Goal: Find specific page/section: Find specific page/section

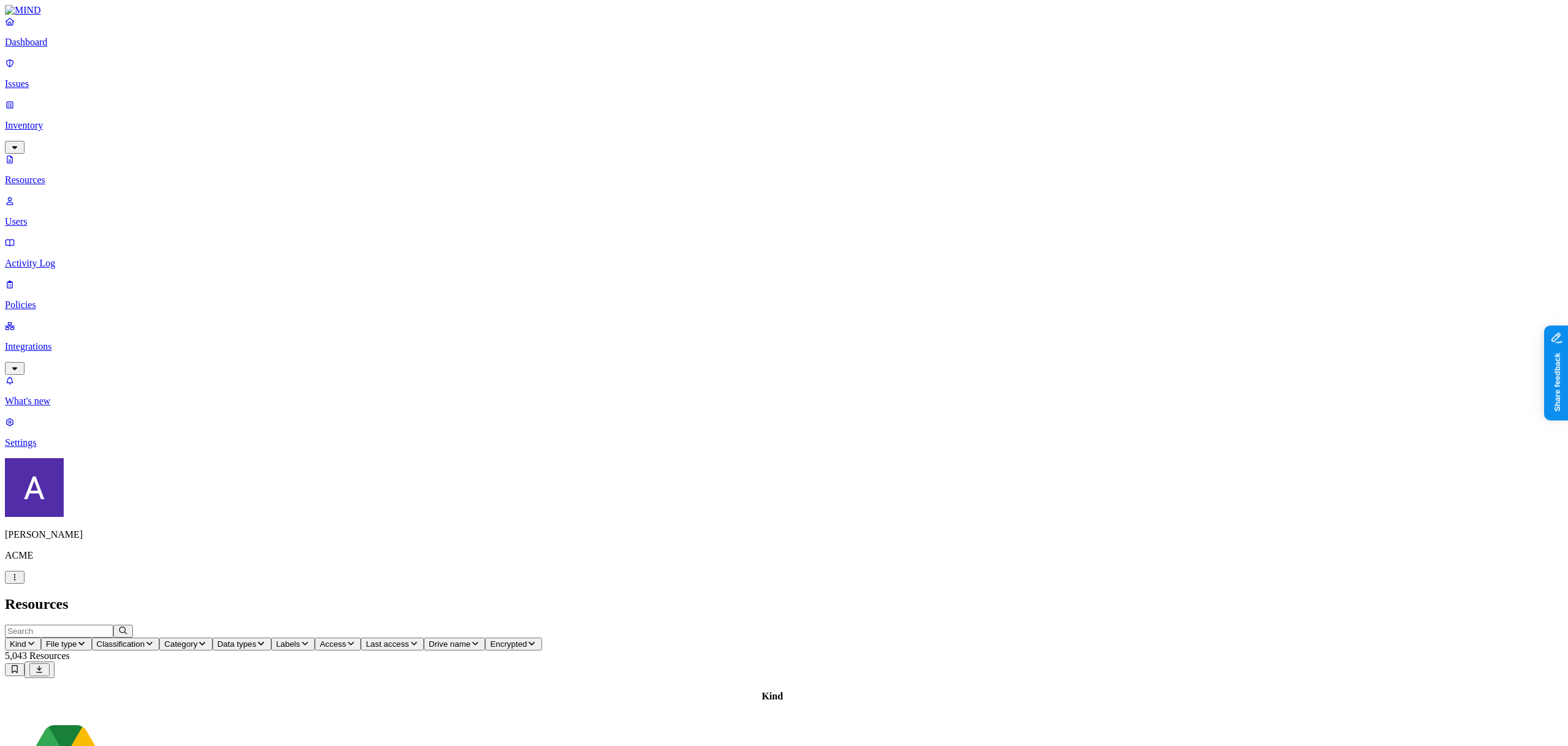
scroll to position [3, 0]
click at [46, 341] on p "Integrations" at bounding box center [784, 346] width 1558 height 11
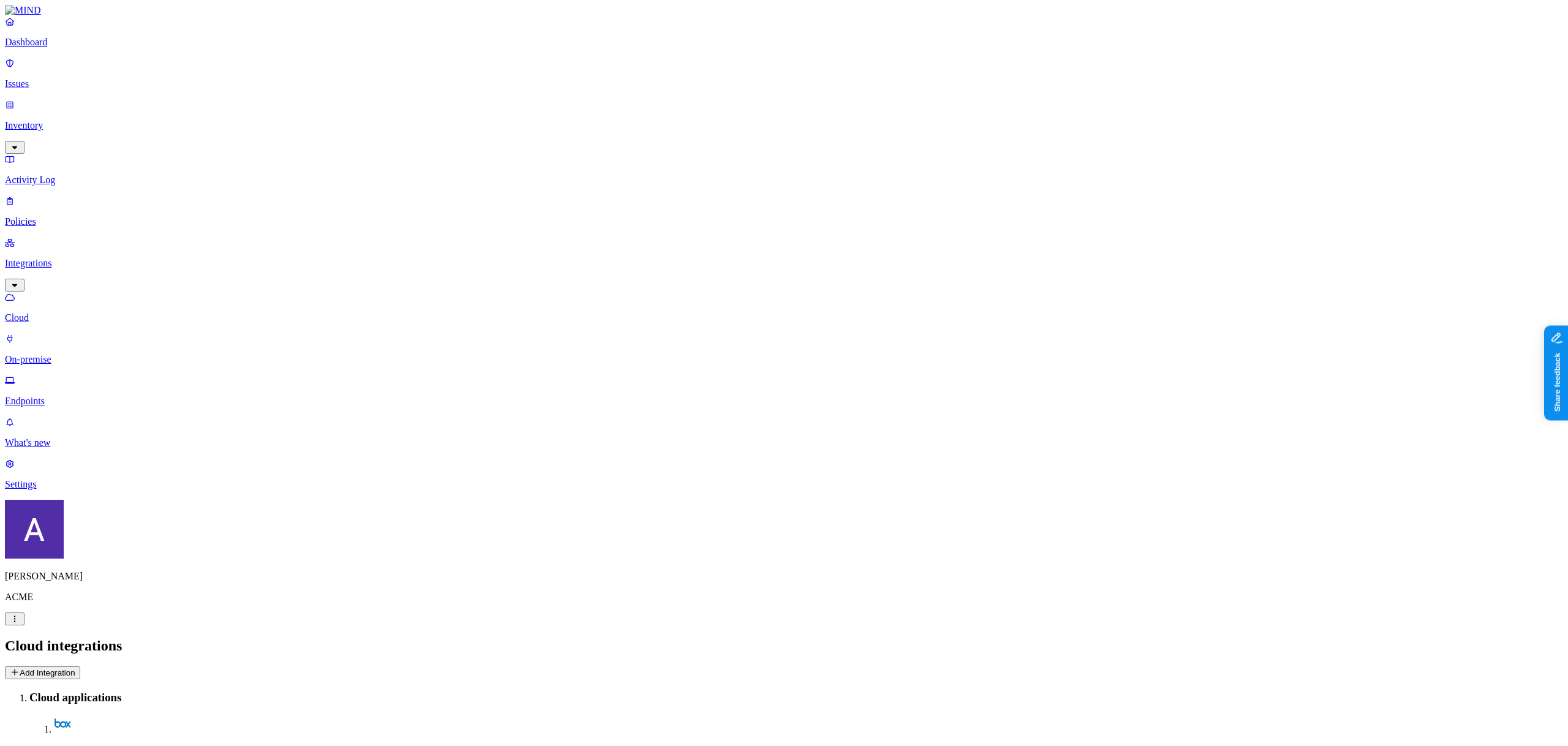
drag, startPoint x: 245, startPoint y: 432, endPoint x: 287, endPoint y: 384, distance: 63.8
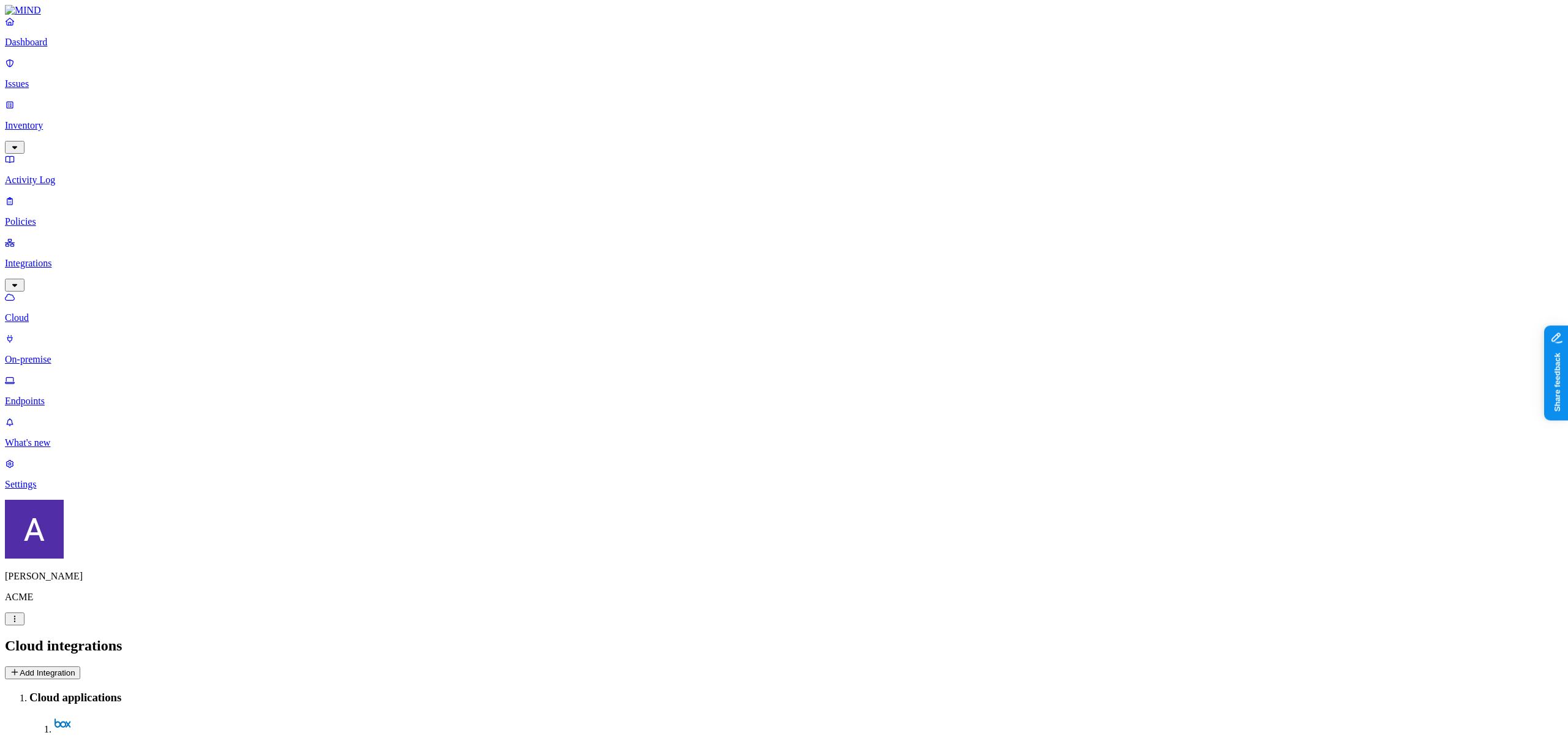
copy div "ACME Okta"
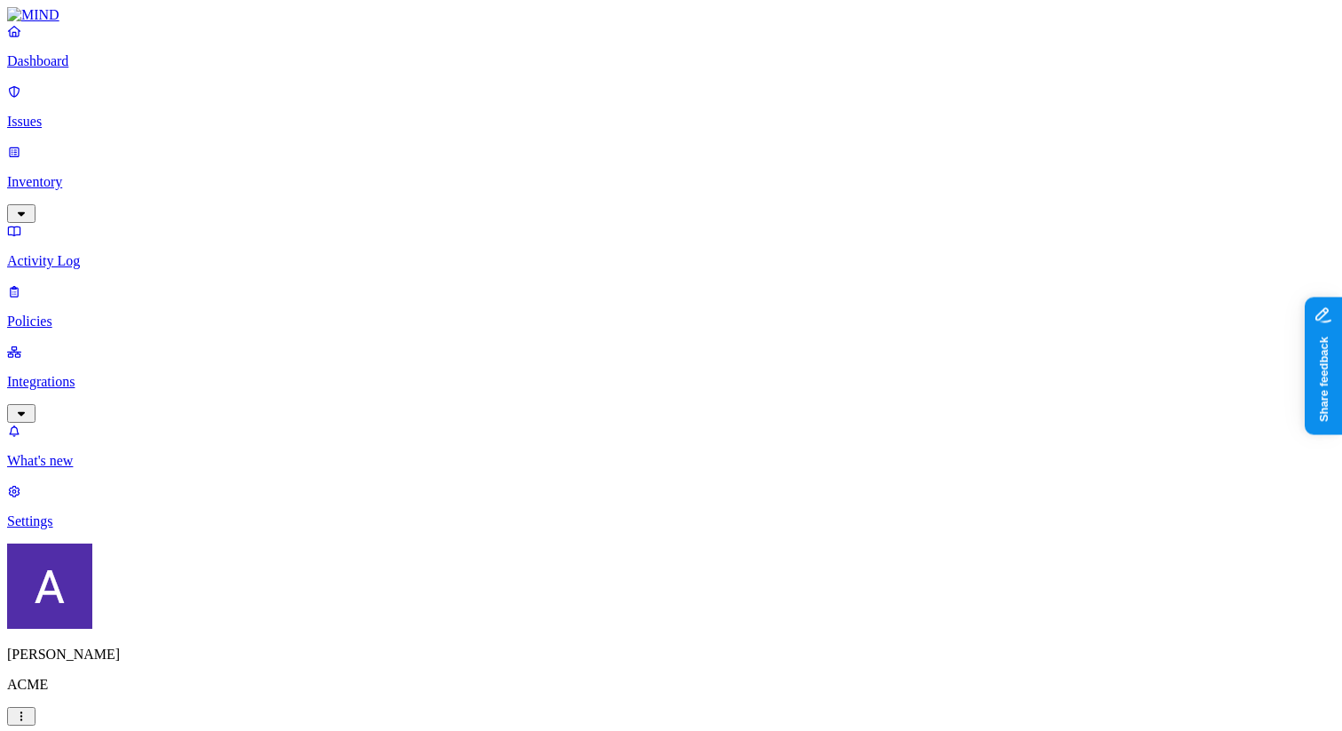
scroll to position [349, 0]
